Goal: Task Accomplishment & Management: Manage account settings

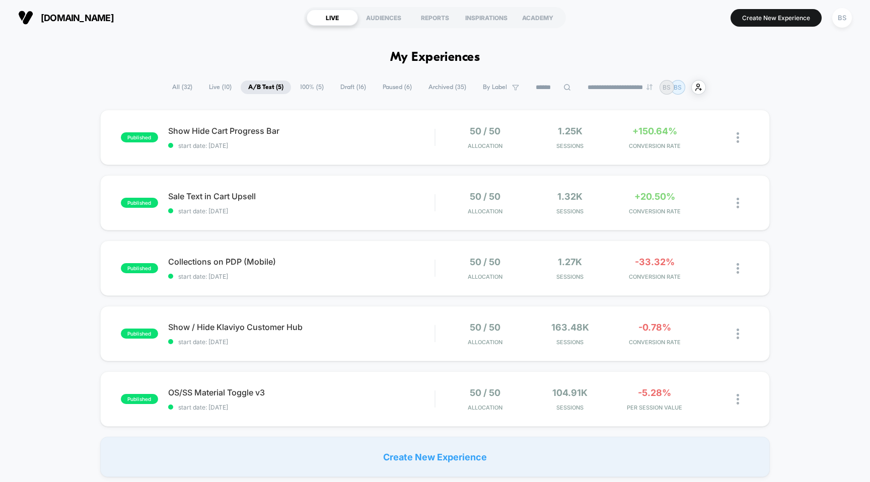
scroll to position [5, 0]
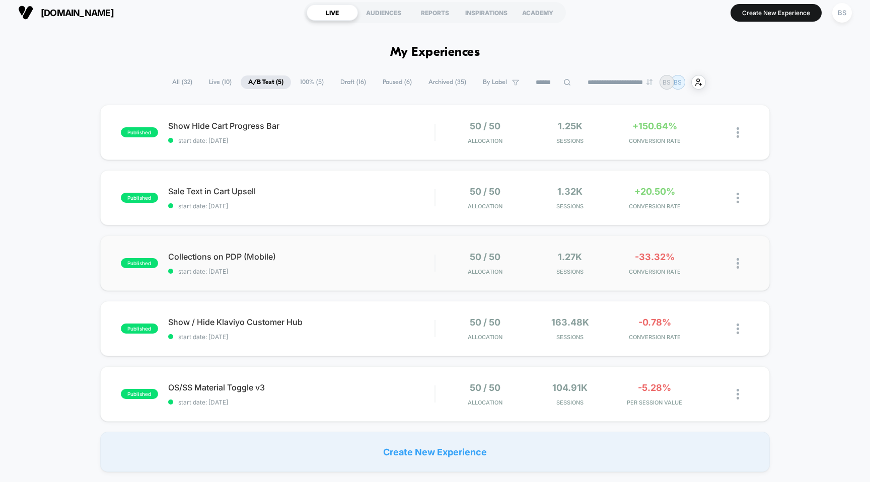
click at [441, 280] on div "published Collections on PDP (Mobile) start date: [DATE] 50 / 50 Allocation 1.2…" at bounding box center [435, 263] width 670 height 55
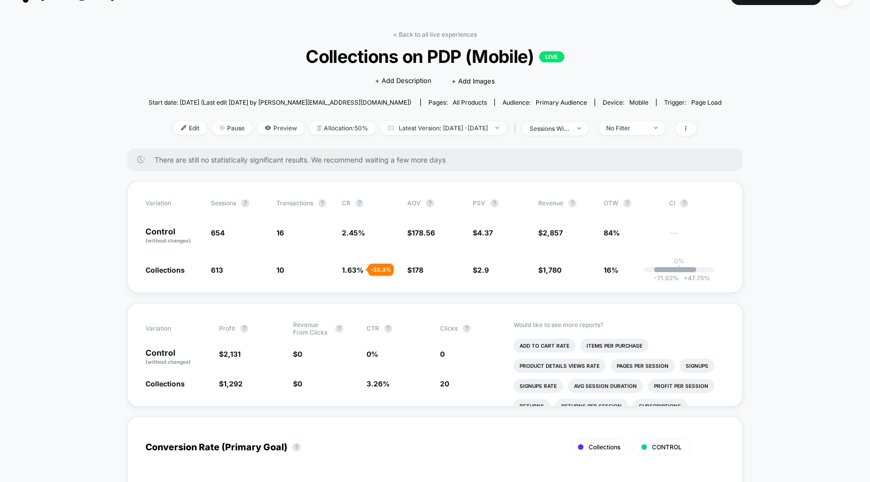
scroll to position [28, 0]
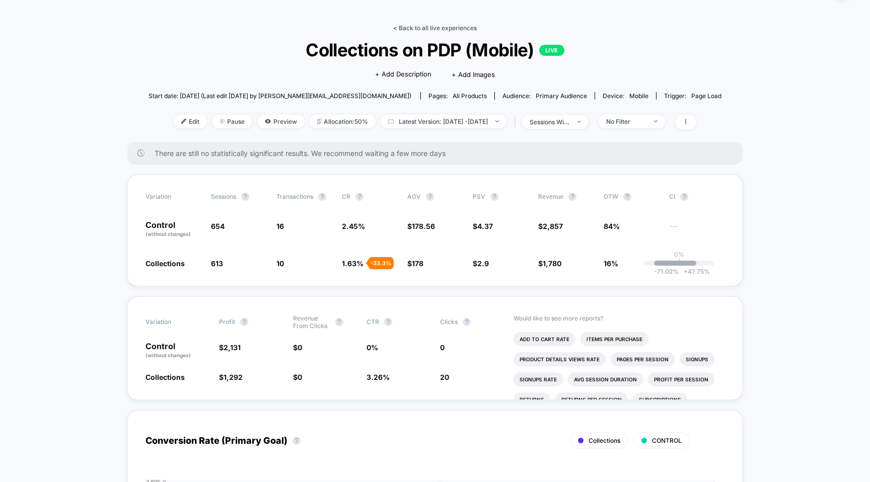
click at [419, 29] on link "< Back to all live experiences" at bounding box center [435, 28] width 84 height 8
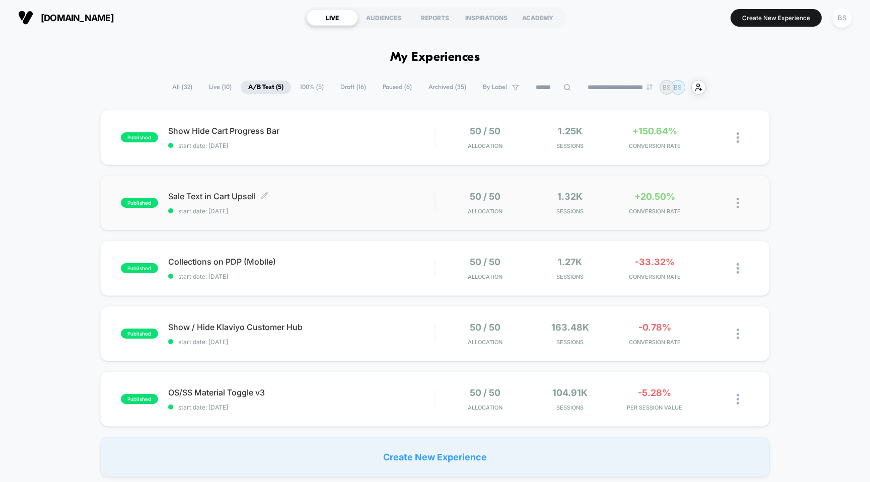
click at [403, 201] on div "Sale Text in Cart Upsell Click to edit experience details Click to edit experie…" at bounding box center [301, 203] width 267 height 24
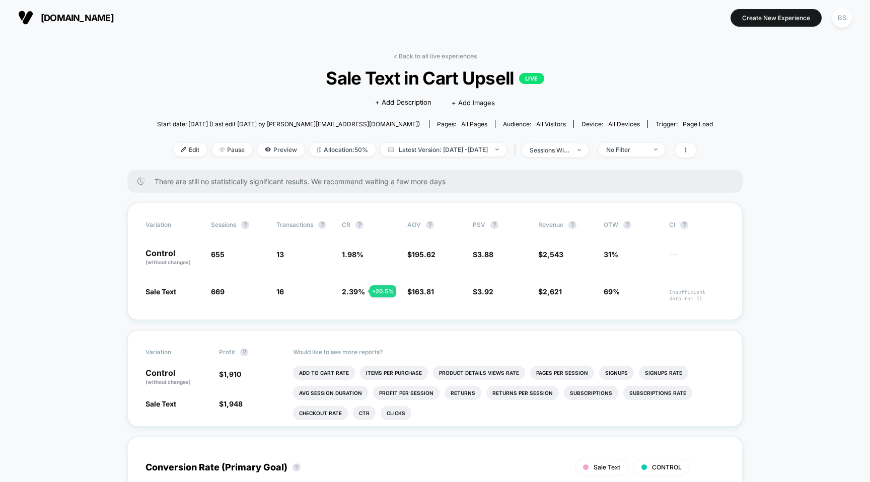
click at [414, 67] on span "Sale Text in Cart Upsell LIVE" at bounding box center [435, 77] width 500 height 21
click at [414, 53] on link "< Back to all live experiences" at bounding box center [435, 56] width 84 height 8
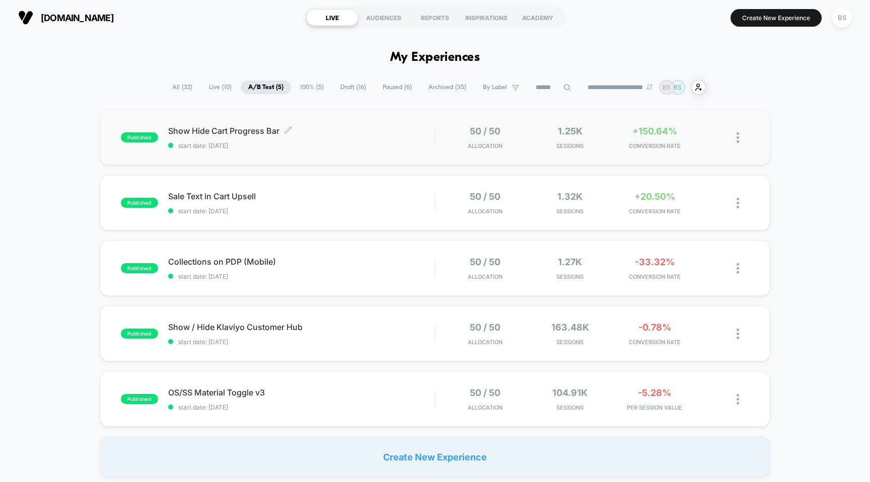
click at [419, 143] on span "start date: [DATE]" at bounding box center [301, 146] width 267 height 8
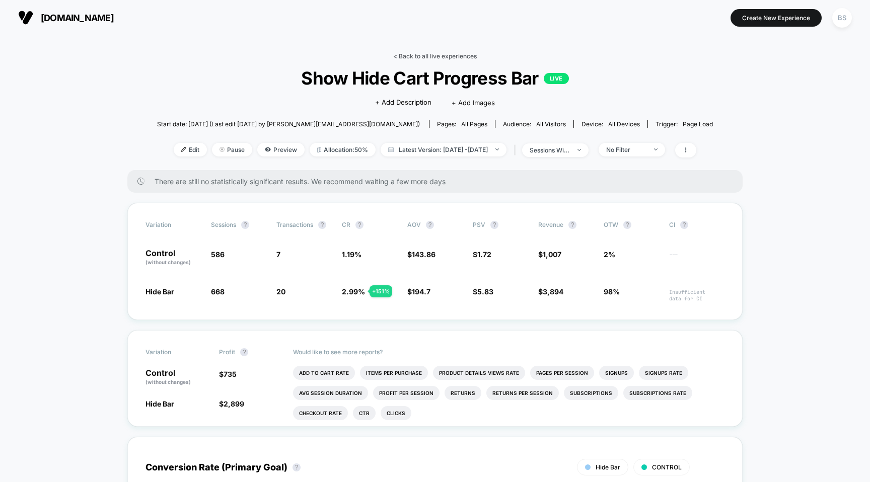
click at [398, 55] on link "< Back to all live experiences" at bounding box center [435, 56] width 84 height 8
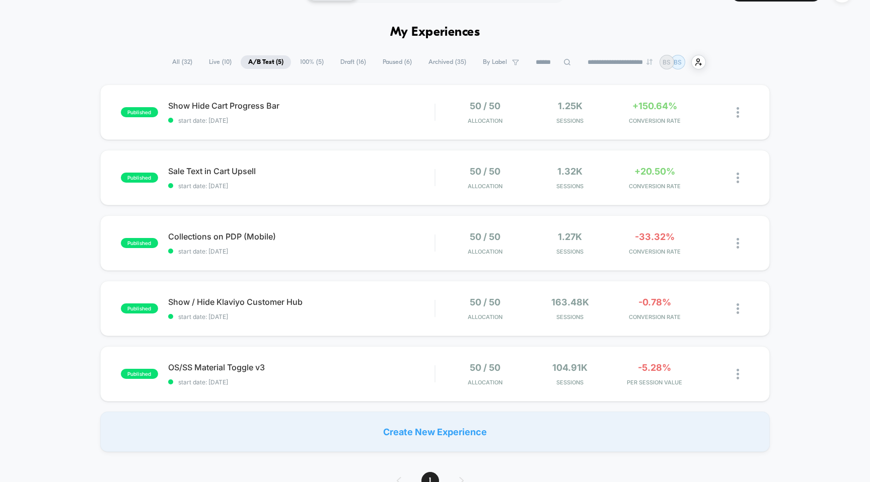
scroll to position [26, 0]
click at [394, 110] on div "Show Hide Cart Progress Bar Click to edit experience details Click to edit expe…" at bounding box center [301, 112] width 267 height 24
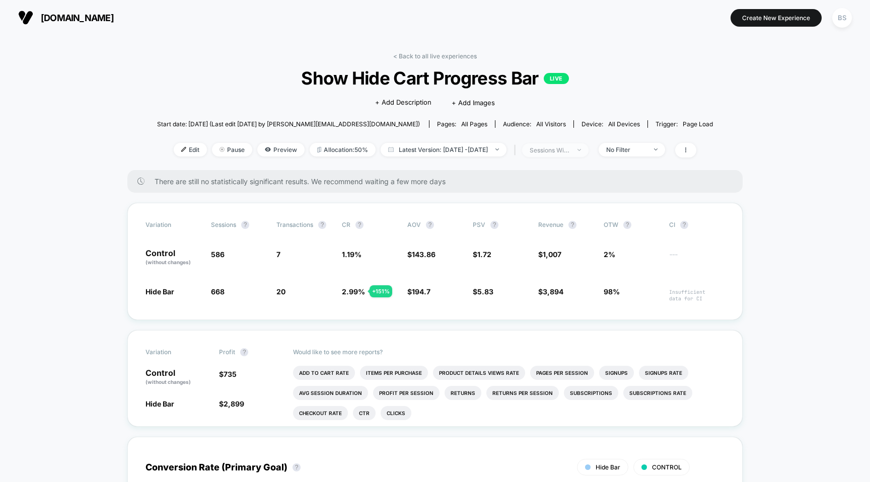
click at [577, 150] on div at bounding box center [574, 150] width 8 height 1
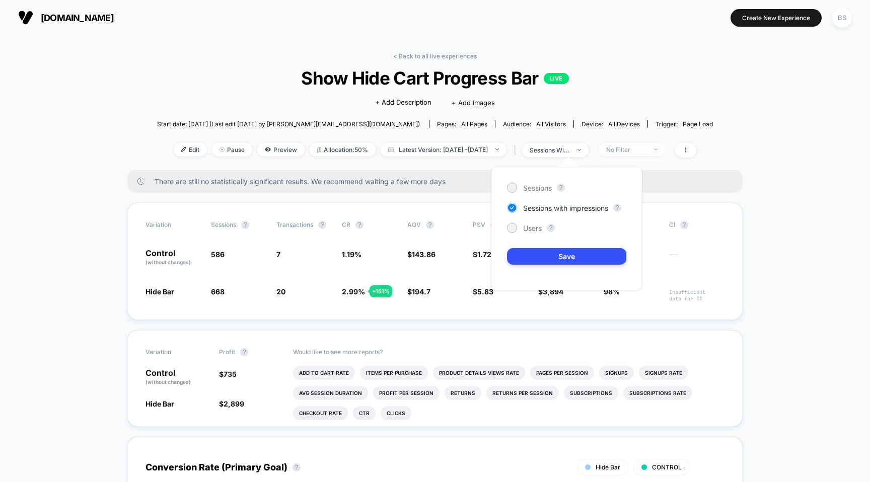
click at [634, 155] on span "No Filter" at bounding box center [631, 150] width 66 height 14
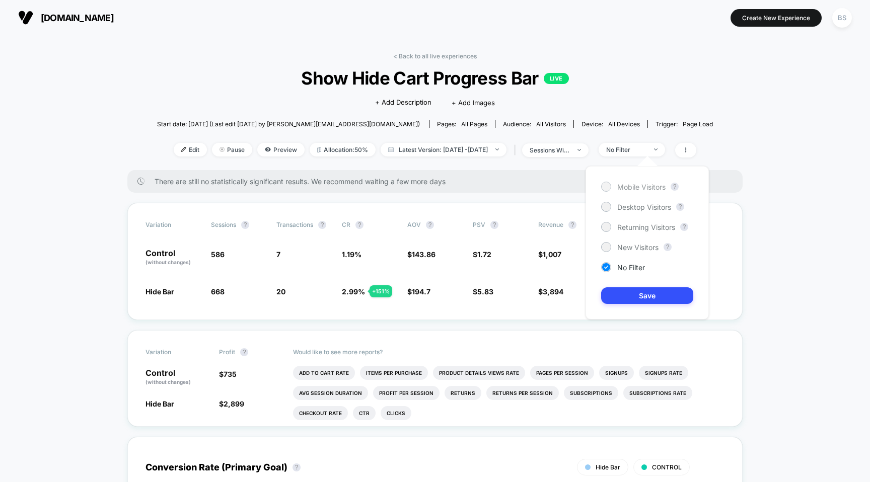
click at [626, 190] on span "Mobile Visitors" at bounding box center [641, 187] width 48 height 9
click at [626, 298] on button "Save" at bounding box center [647, 295] width 92 height 17
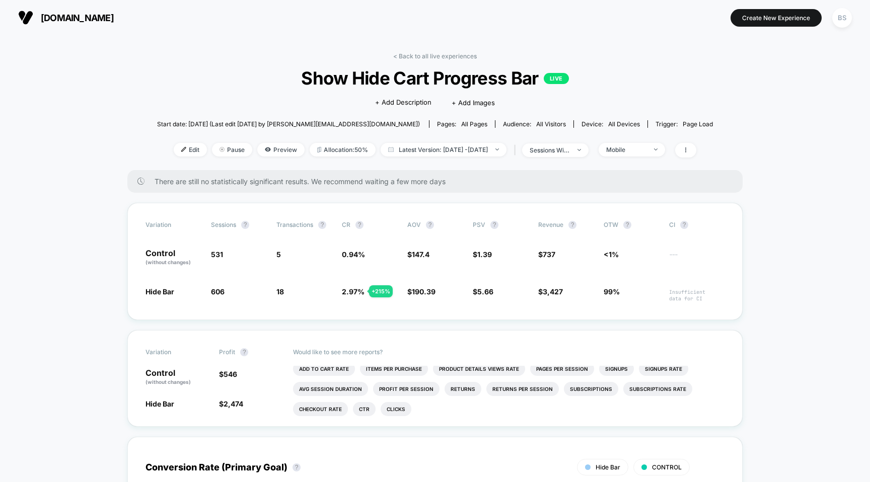
click at [427, 52] on link "< Back to all live experiences" at bounding box center [435, 56] width 84 height 8
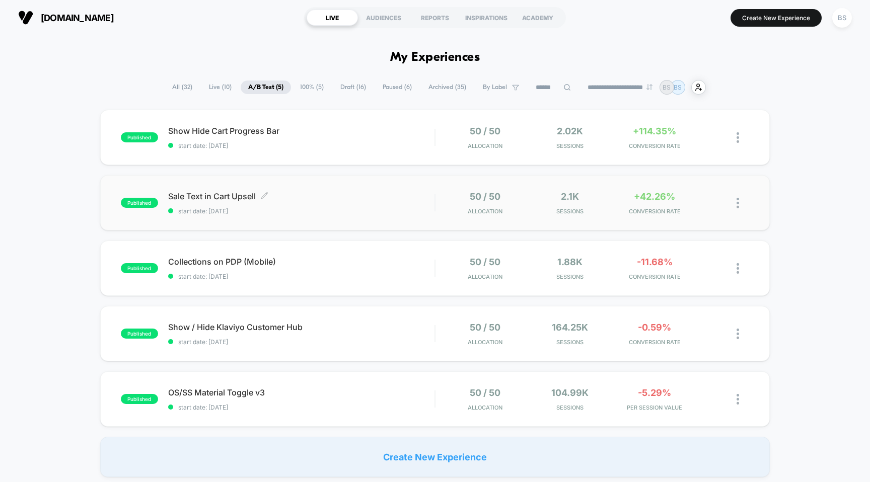
click at [430, 211] on span "start date: [DATE]" at bounding box center [301, 211] width 267 height 8
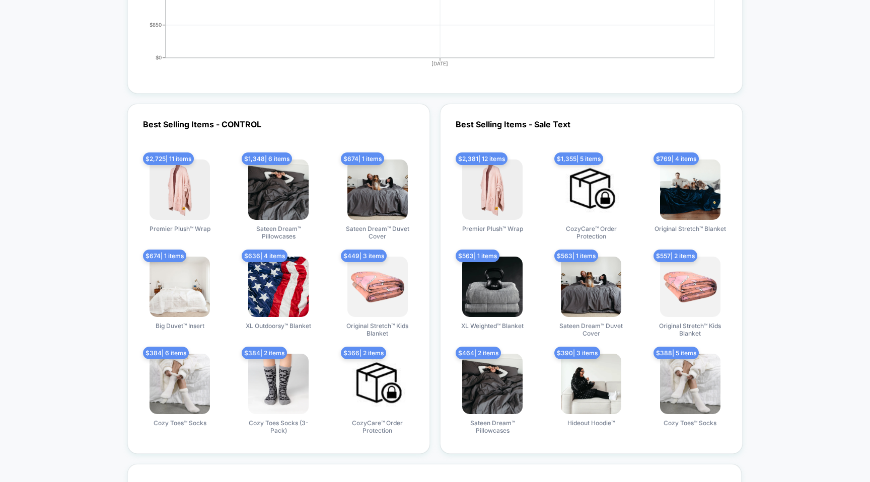
scroll to position [1350, 0]
